Goal: Check status: Check status

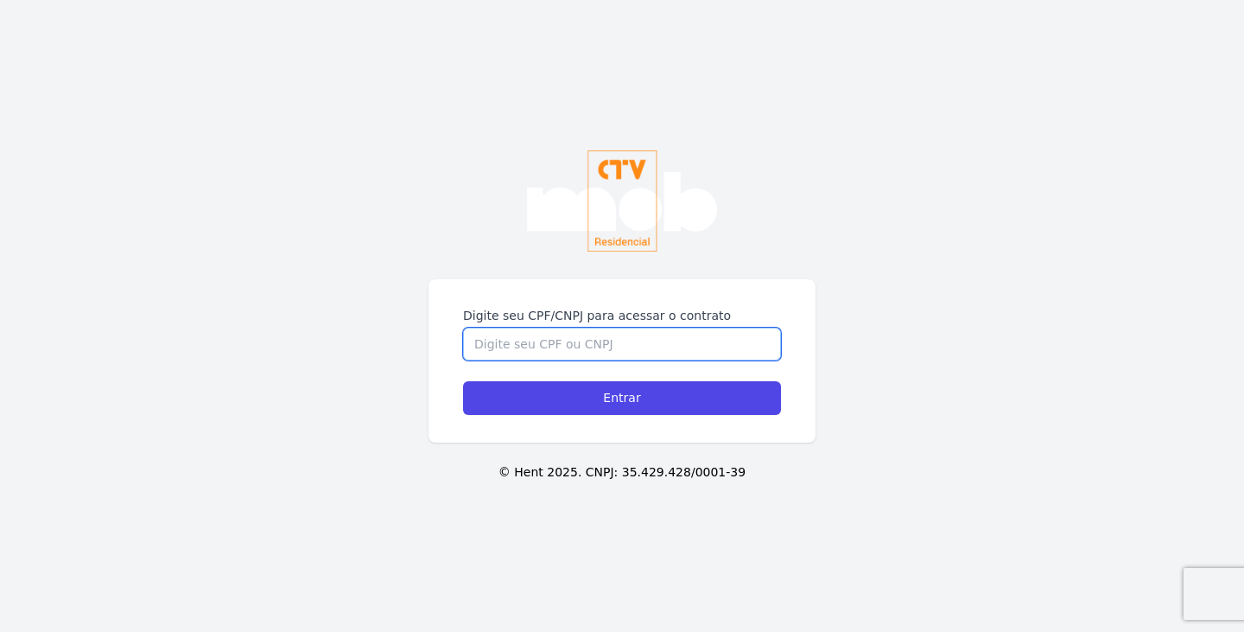
click at [592, 350] on input "Digite seu CPF/CNPJ para acessar o contrato" at bounding box center [622, 343] width 318 height 33
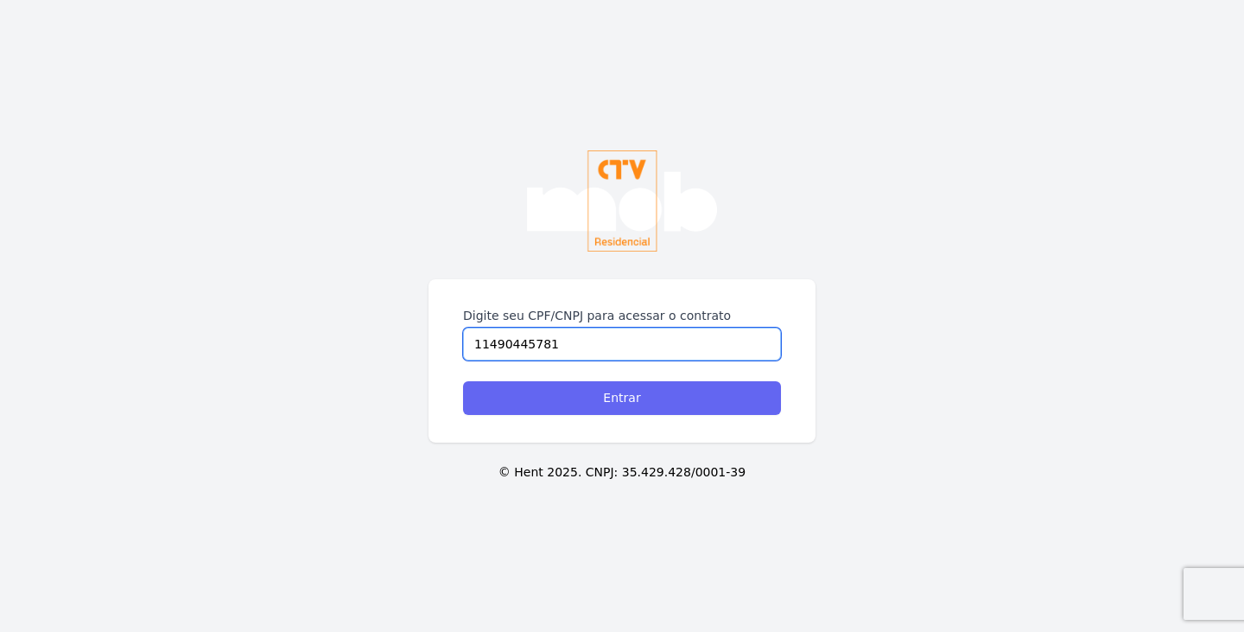
type input "11490445781"
click at [678, 397] on input "Entrar" at bounding box center [622, 398] width 318 height 34
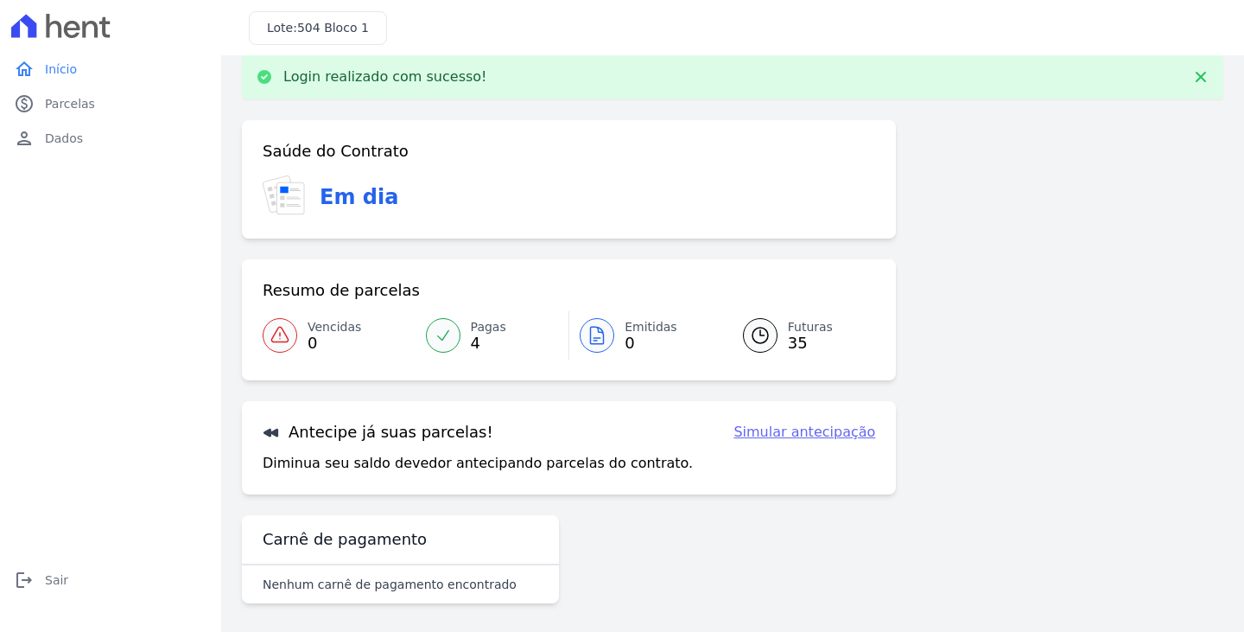
scroll to position [28, 0]
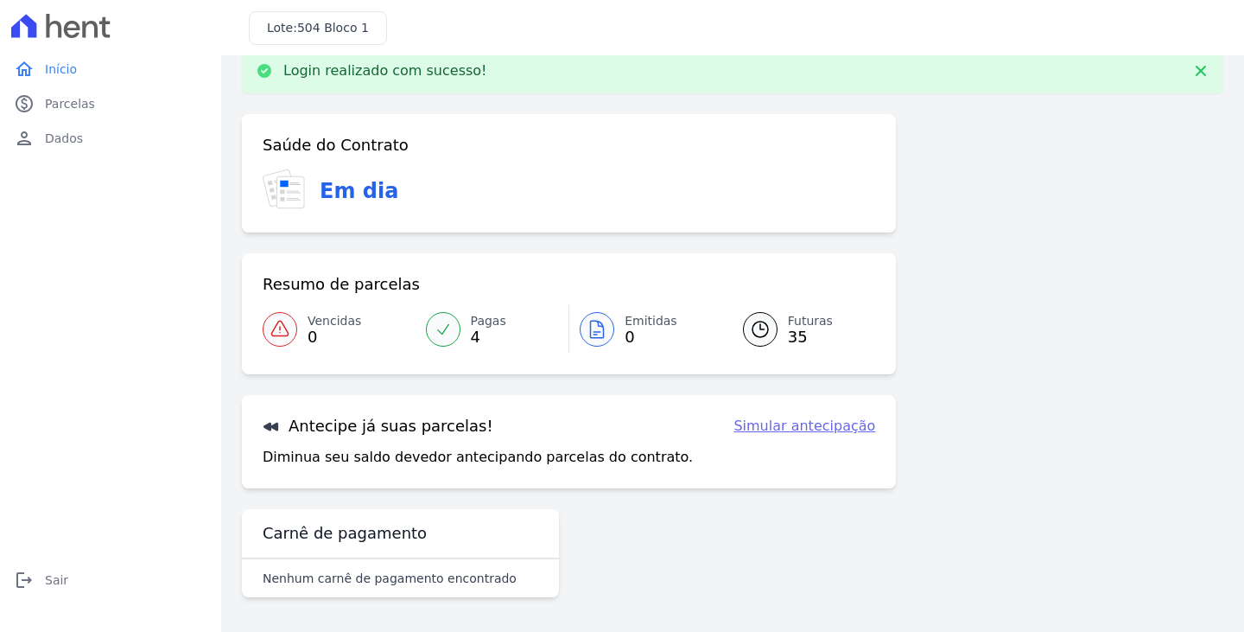
drag, startPoint x: 416, startPoint y: 431, endPoint x: 486, endPoint y: 513, distance: 107.9
click at [440, 447] on div "Antecipe já suas parcelas! Simular antecipação Diminua seu saldo devedor anteci…" at bounding box center [569, 441] width 654 height 93
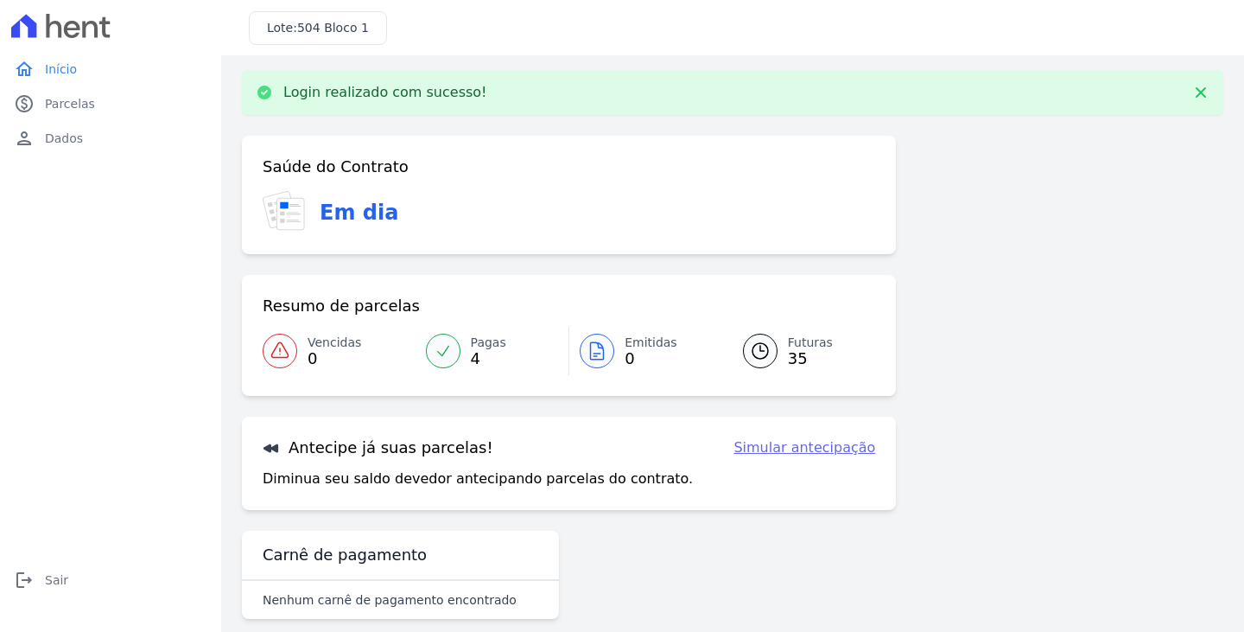
scroll to position [0, 0]
